Goal: Manage account settings

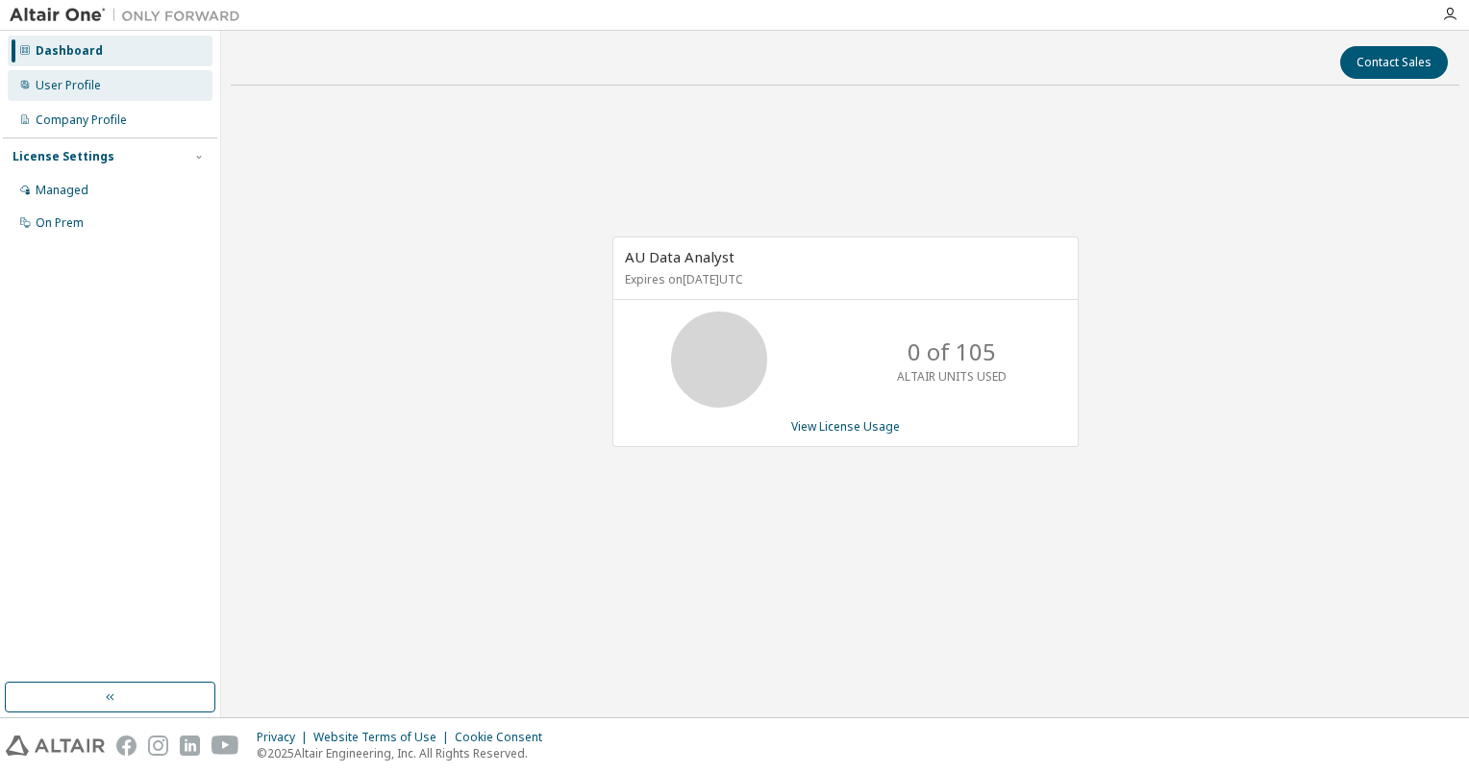
click at [92, 96] on div "User Profile" at bounding box center [110, 85] width 205 height 31
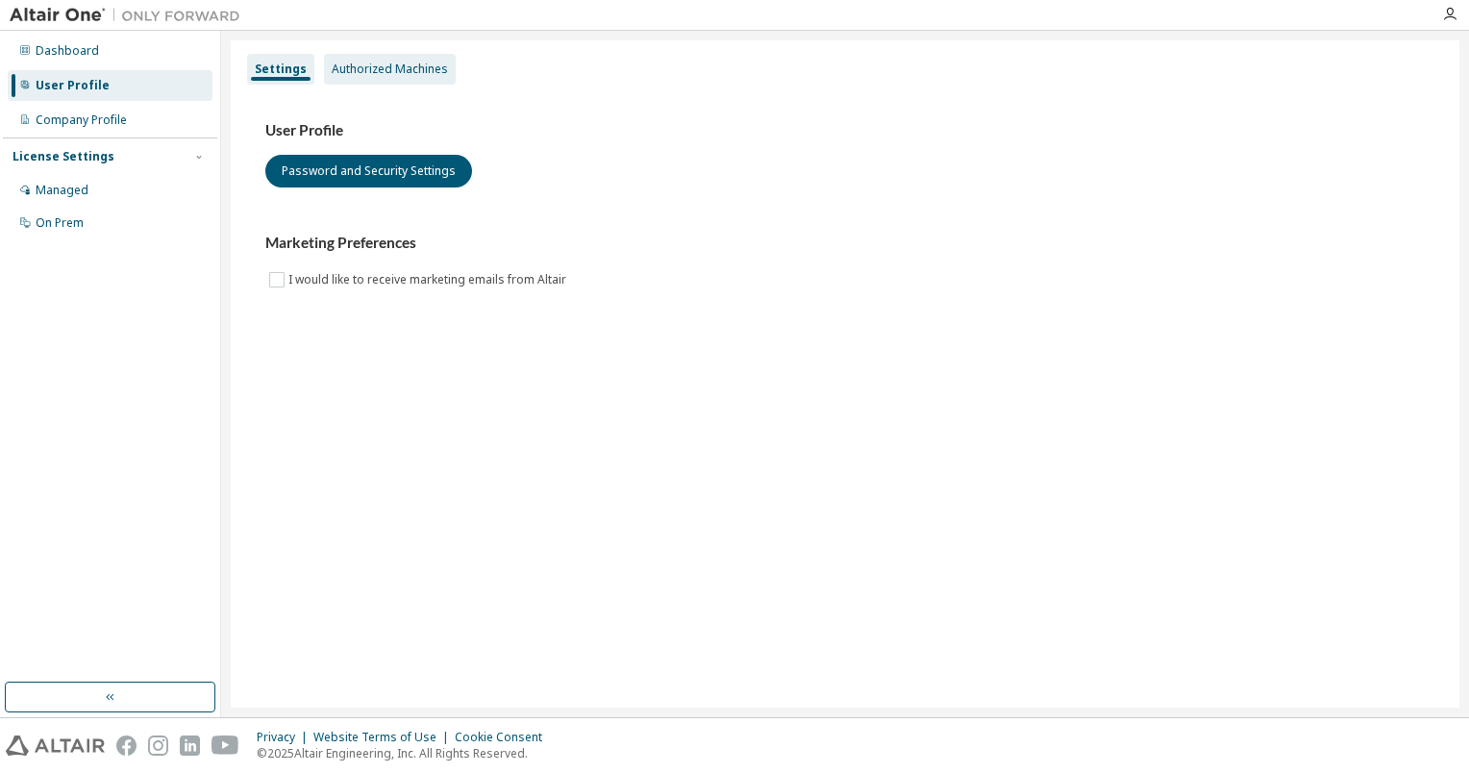
click at [388, 80] on div "Authorized Machines" at bounding box center [390, 69] width 132 height 31
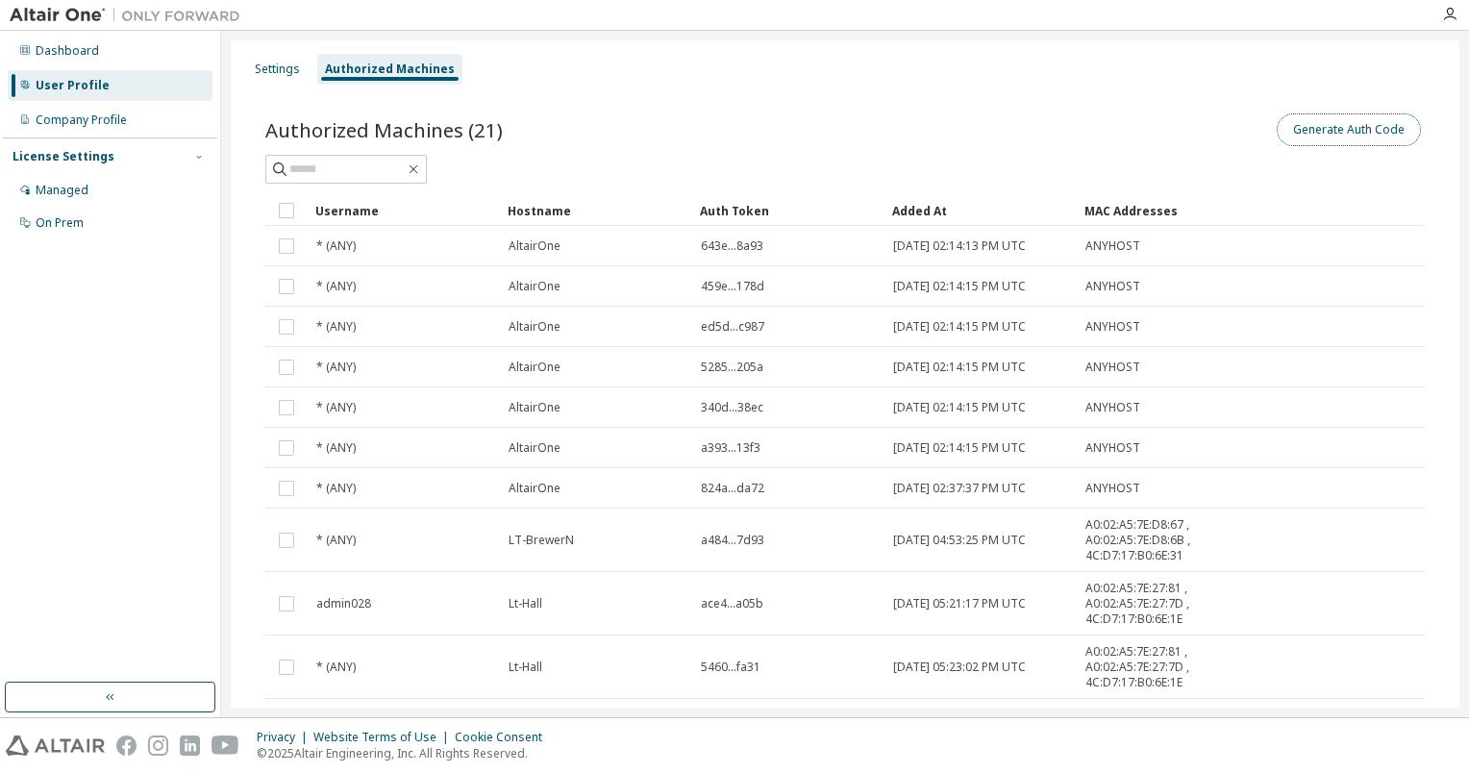
click at [1310, 133] on button "Generate Auth Code" at bounding box center [1349, 129] width 144 height 33
